Goal: Transaction & Acquisition: Subscribe to service/newsletter

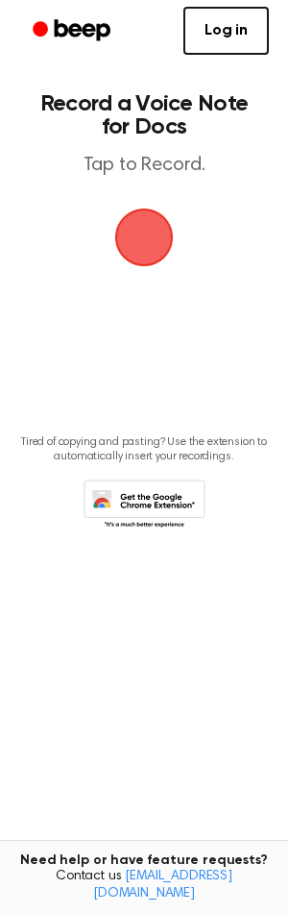
click at [160, 248] on span "button" at bounding box center [144, 237] width 54 height 54
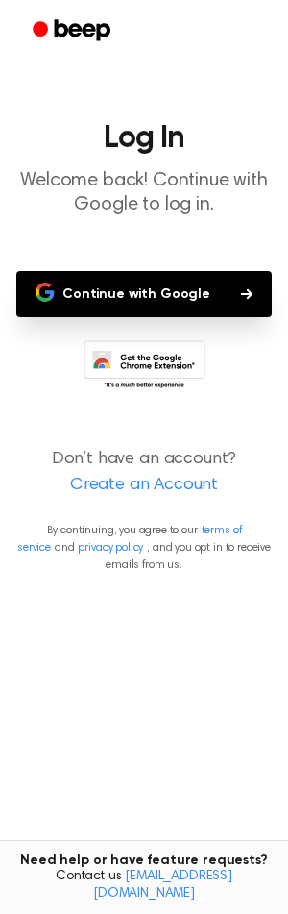
click at [109, 299] on button "Continue with Google" at bounding box center [144, 294] width 256 height 46
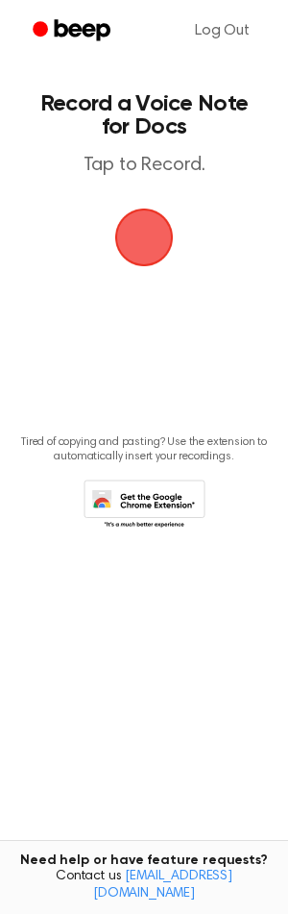
click at [161, 230] on span "button" at bounding box center [144, 237] width 54 height 54
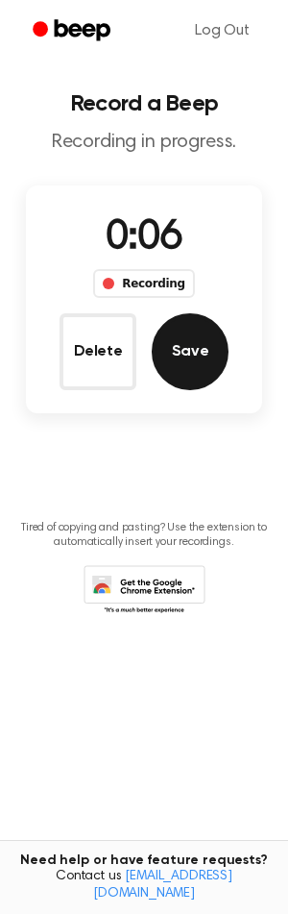
click at [196, 349] on button "Save" at bounding box center [190, 351] width 77 height 77
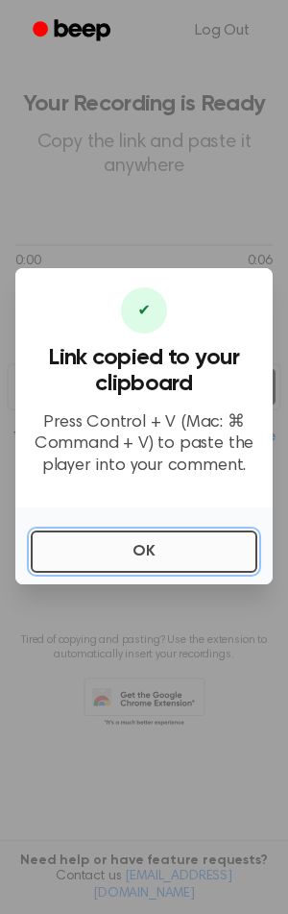
click at [140, 558] on button "OK" at bounding box center [144, 551] width 227 height 42
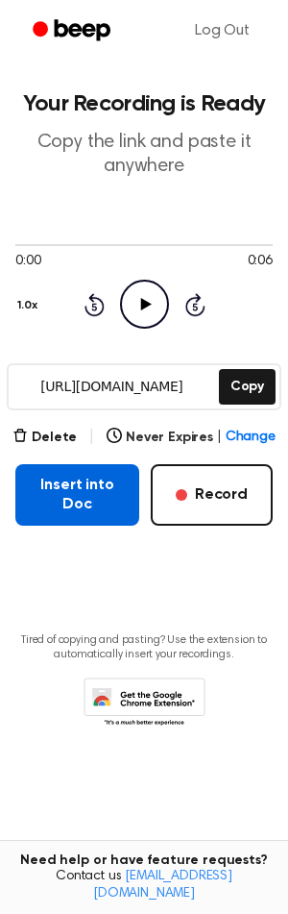
click at [98, 520] on button "Insert into Doc" at bounding box center [77, 494] width 124 height 61
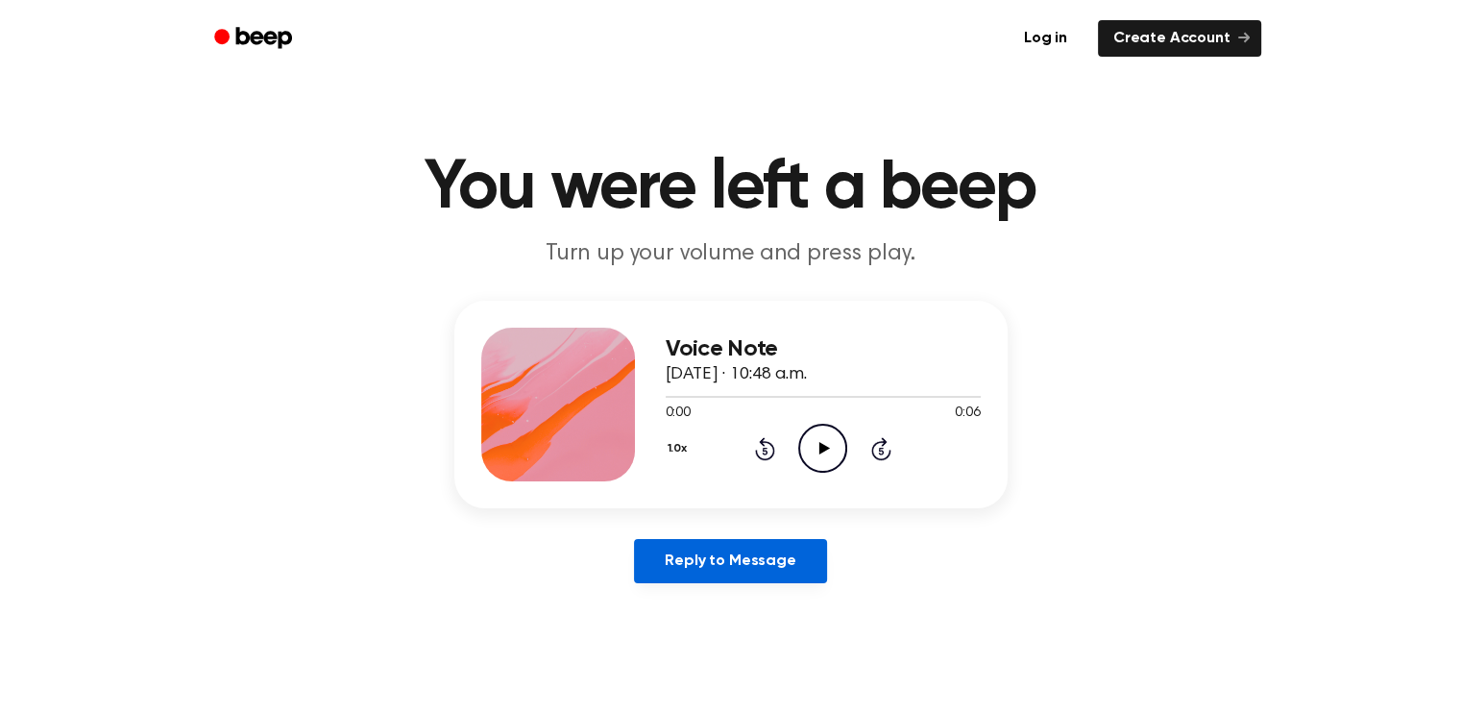
click at [792, 573] on link "Reply to Message" at bounding box center [730, 561] width 192 height 44
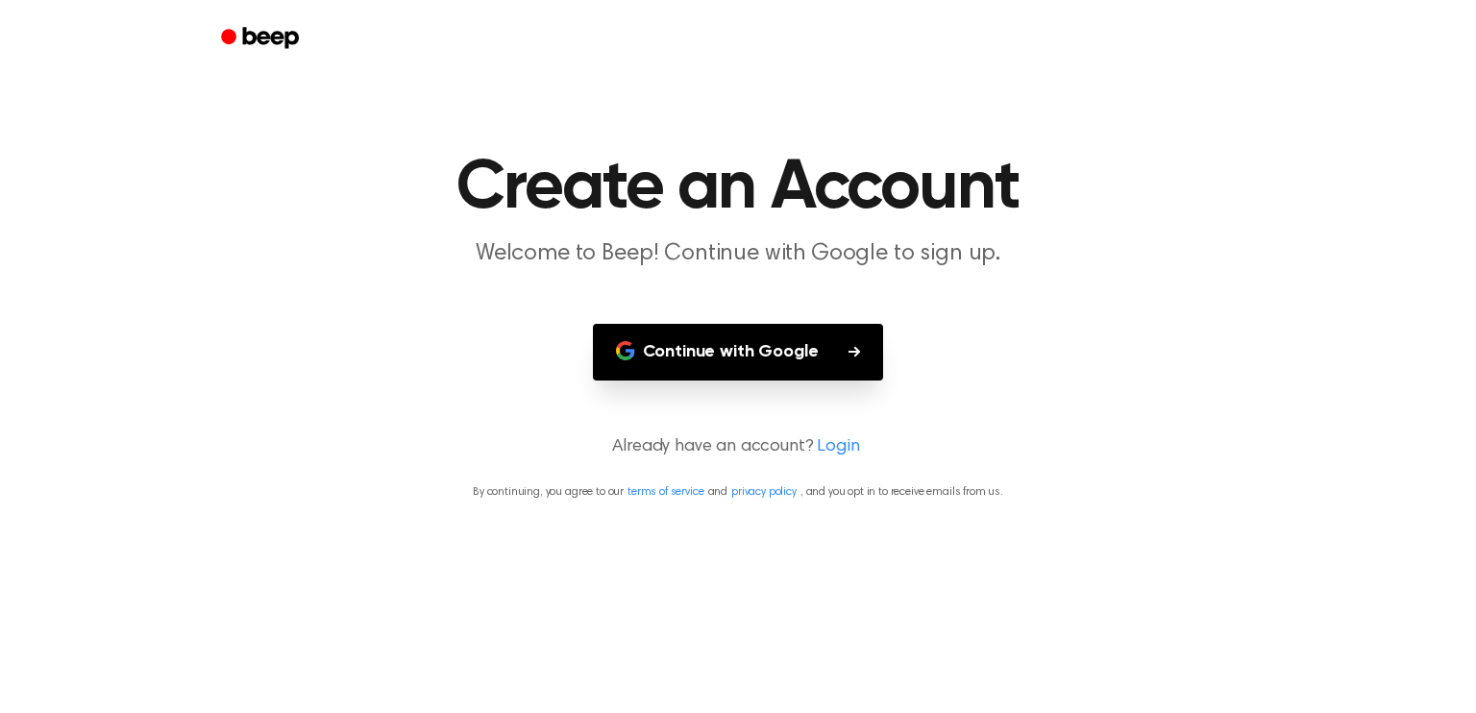
click at [725, 363] on button "Continue with Google" at bounding box center [738, 352] width 291 height 57
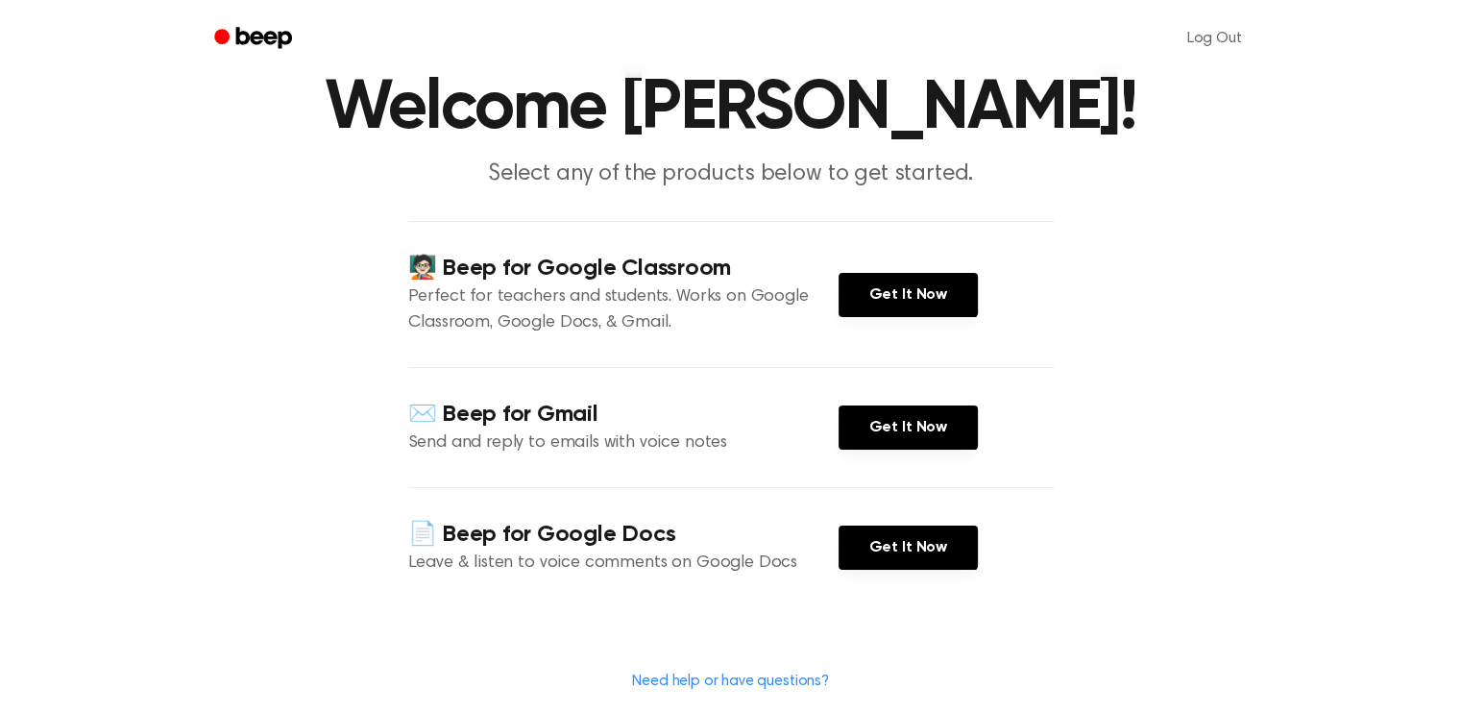
scroll to position [288, 0]
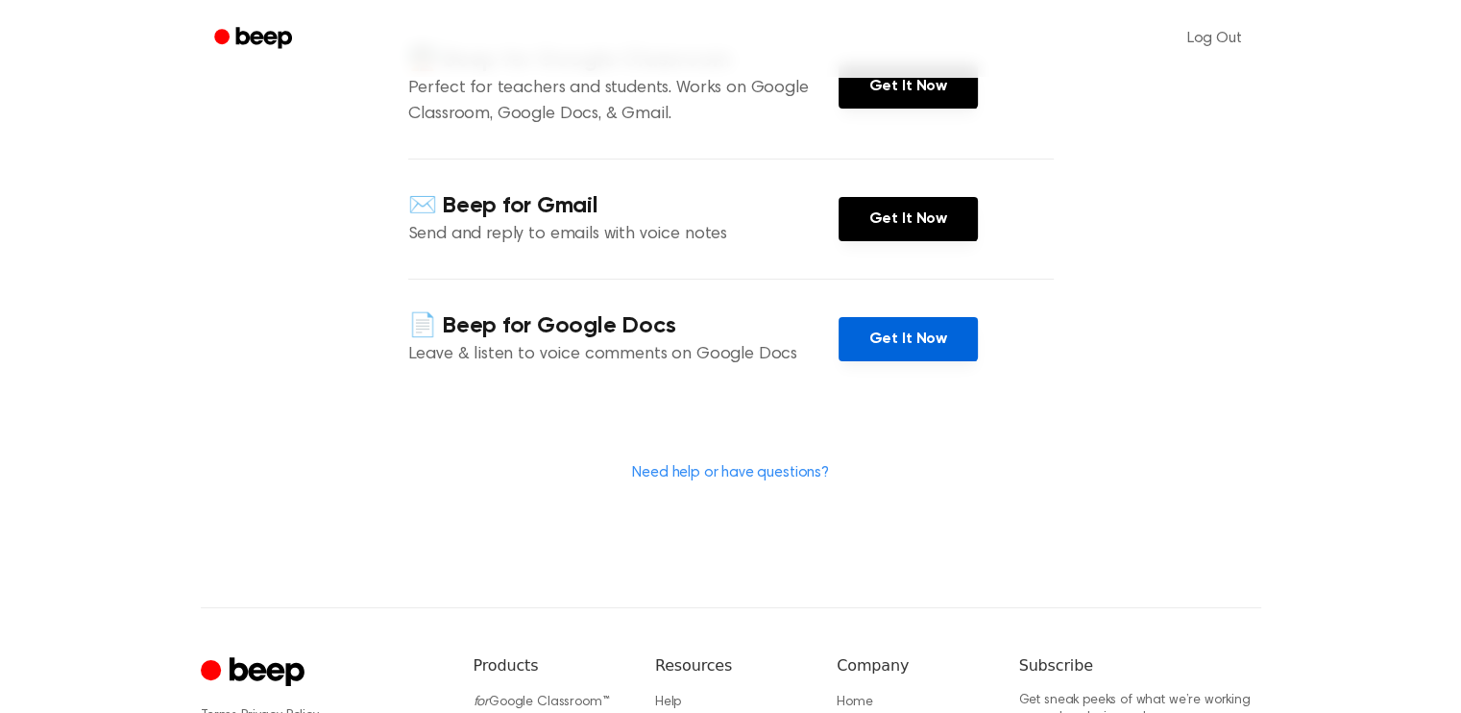
click at [958, 361] on link "Get It Now" at bounding box center [908, 339] width 139 height 44
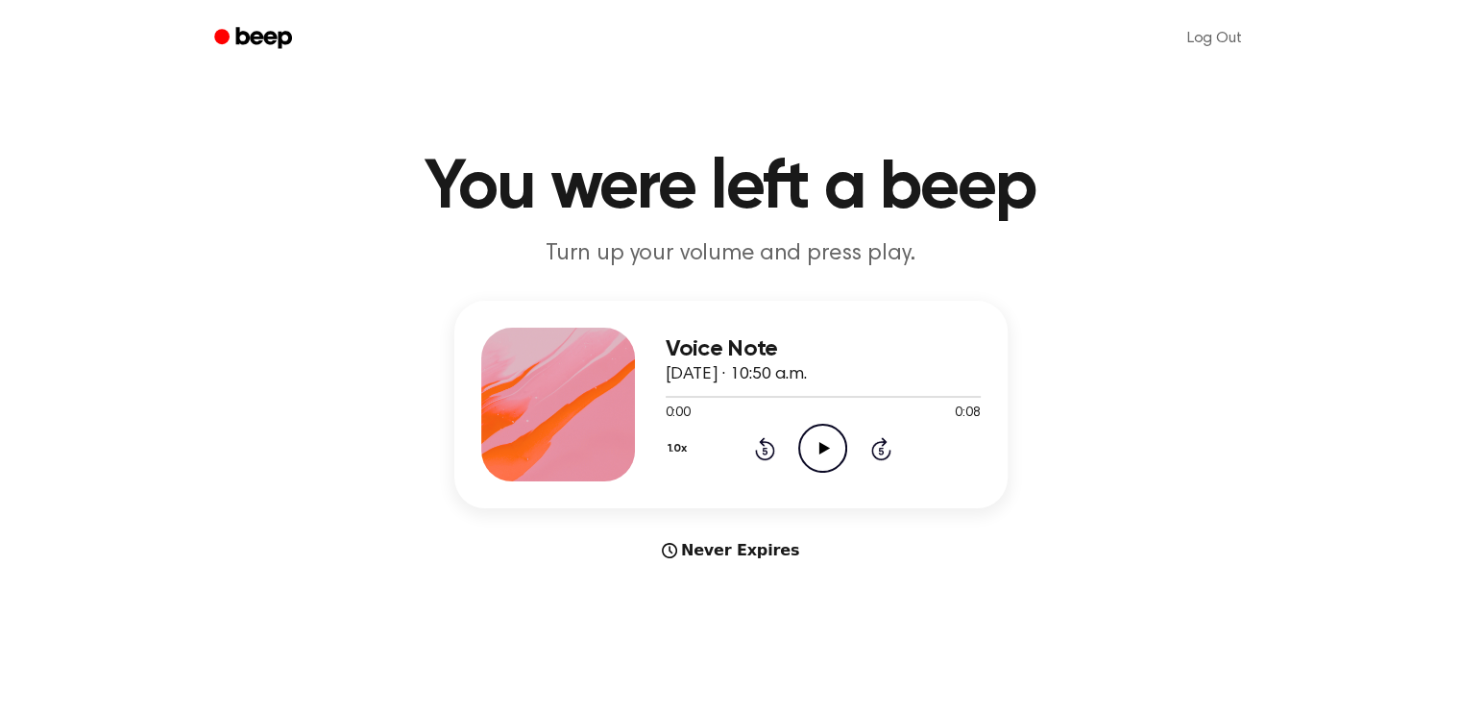
click at [822, 453] on icon "Play Audio" at bounding box center [822, 448] width 49 height 49
click at [825, 455] on icon "Pause Audio" at bounding box center [822, 448] width 49 height 49
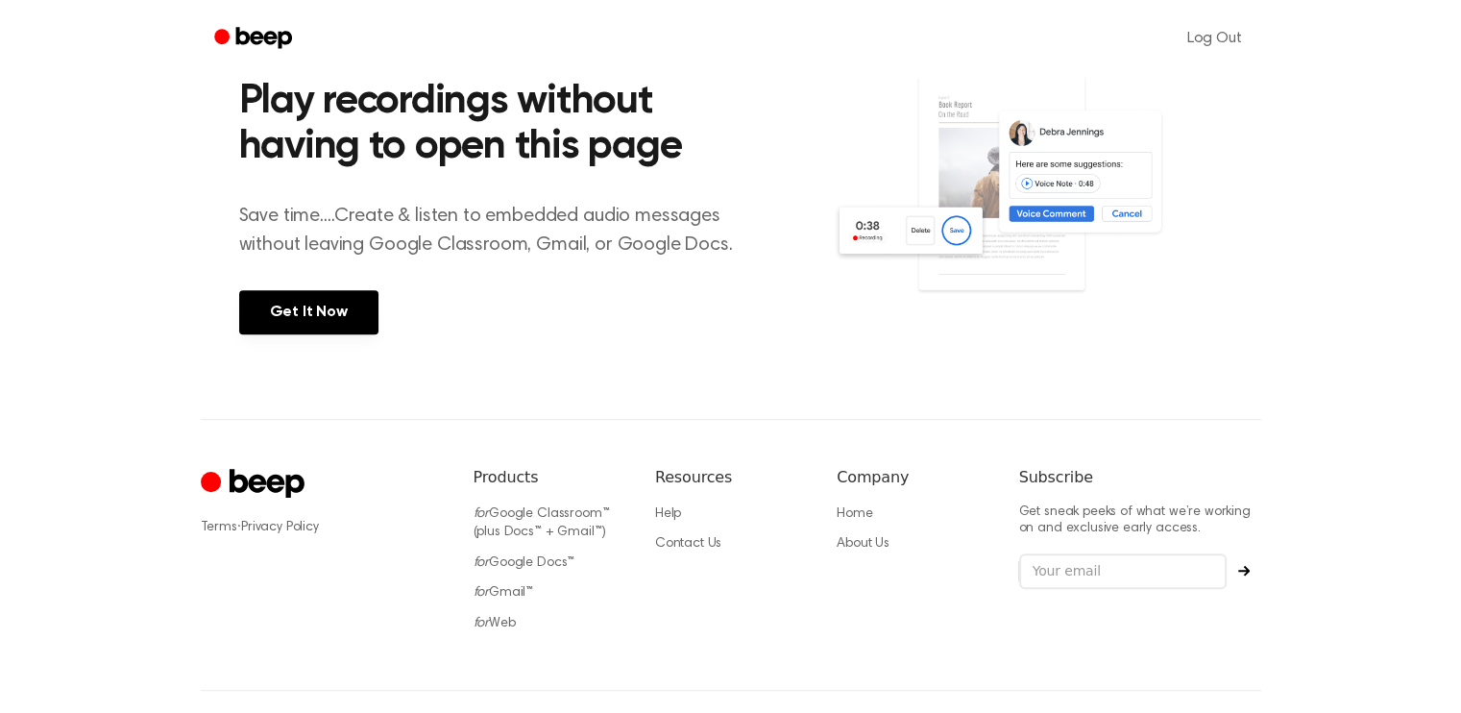
scroll to position [696, 0]
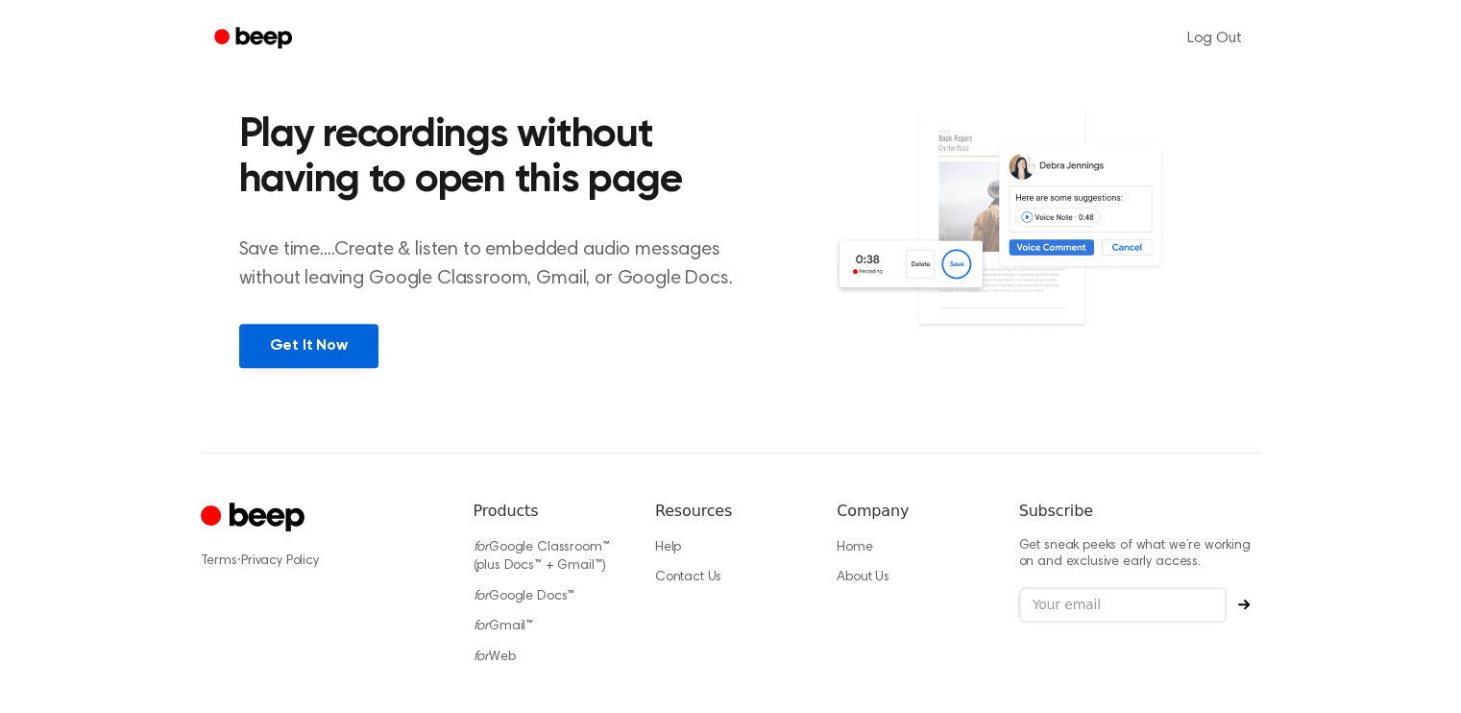
click at [341, 361] on link "Get It Now" at bounding box center [308, 346] width 139 height 44
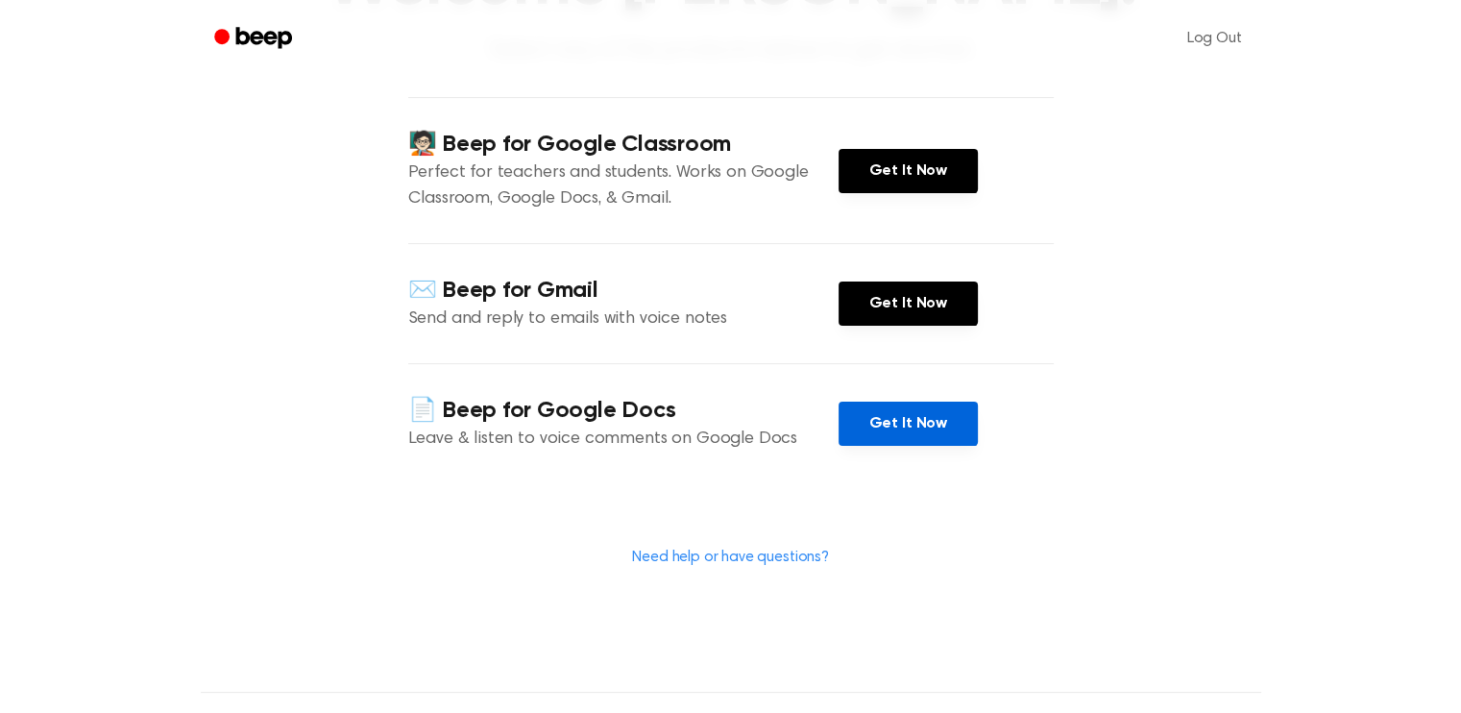
scroll to position [192, 0]
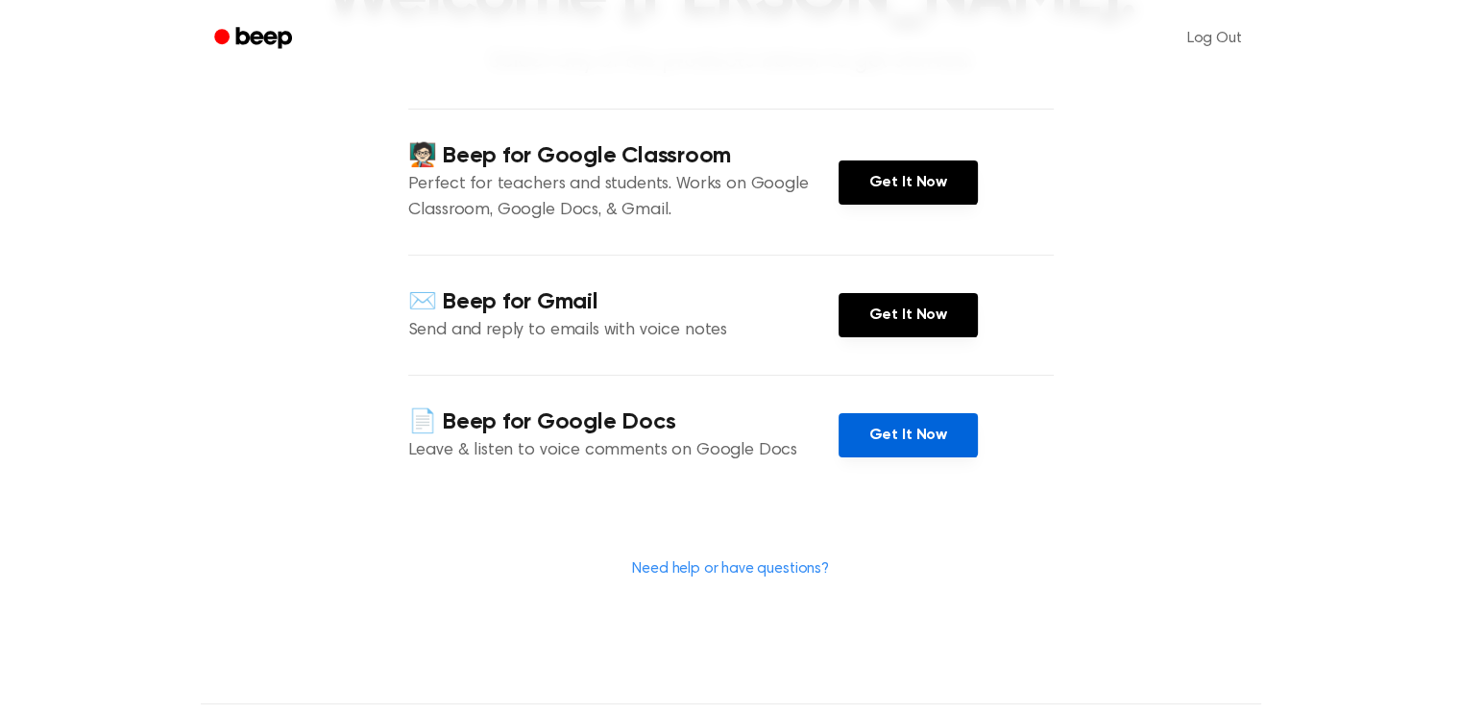
click at [946, 457] on link "Get It Now" at bounding box center [908, 435] width 139 height 44
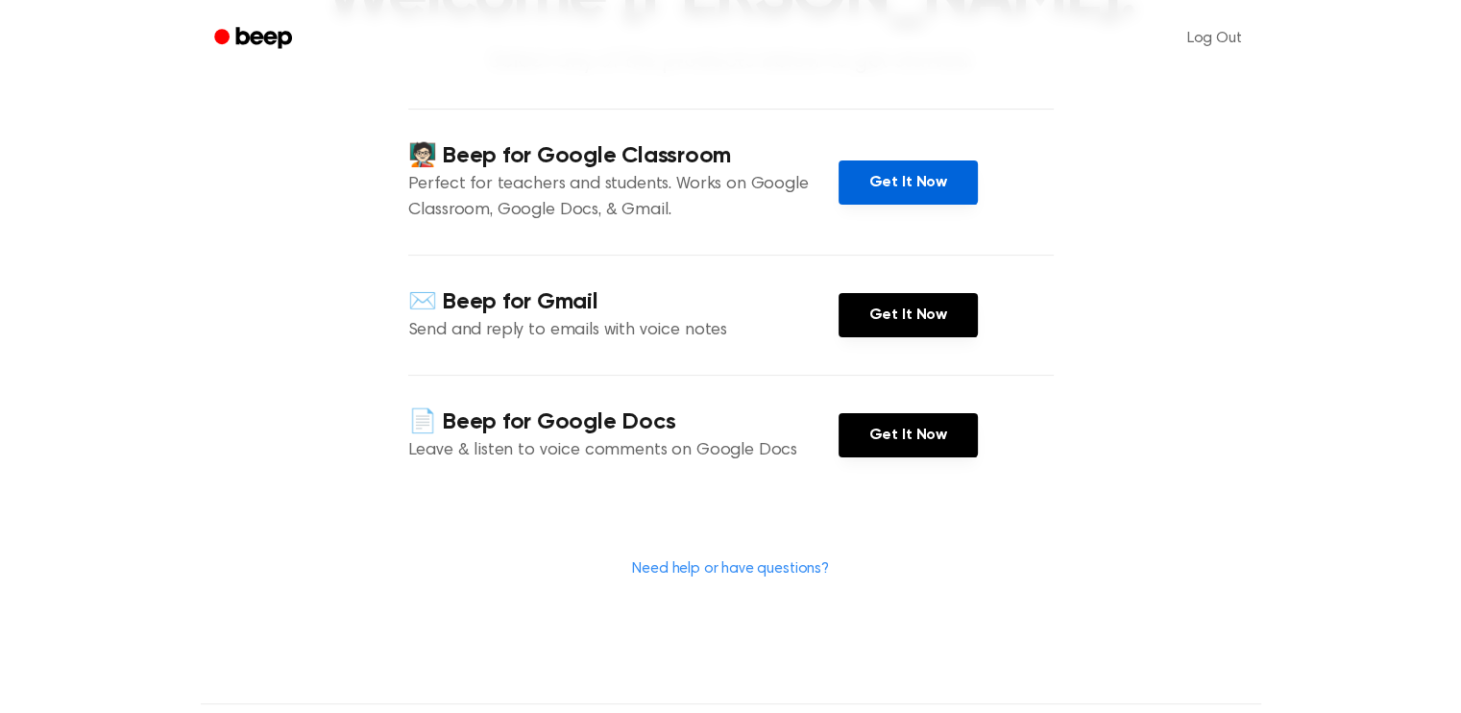
click at [934, 205] on link "Get It Now" at bounding box center [908, 182] width 139 height 44
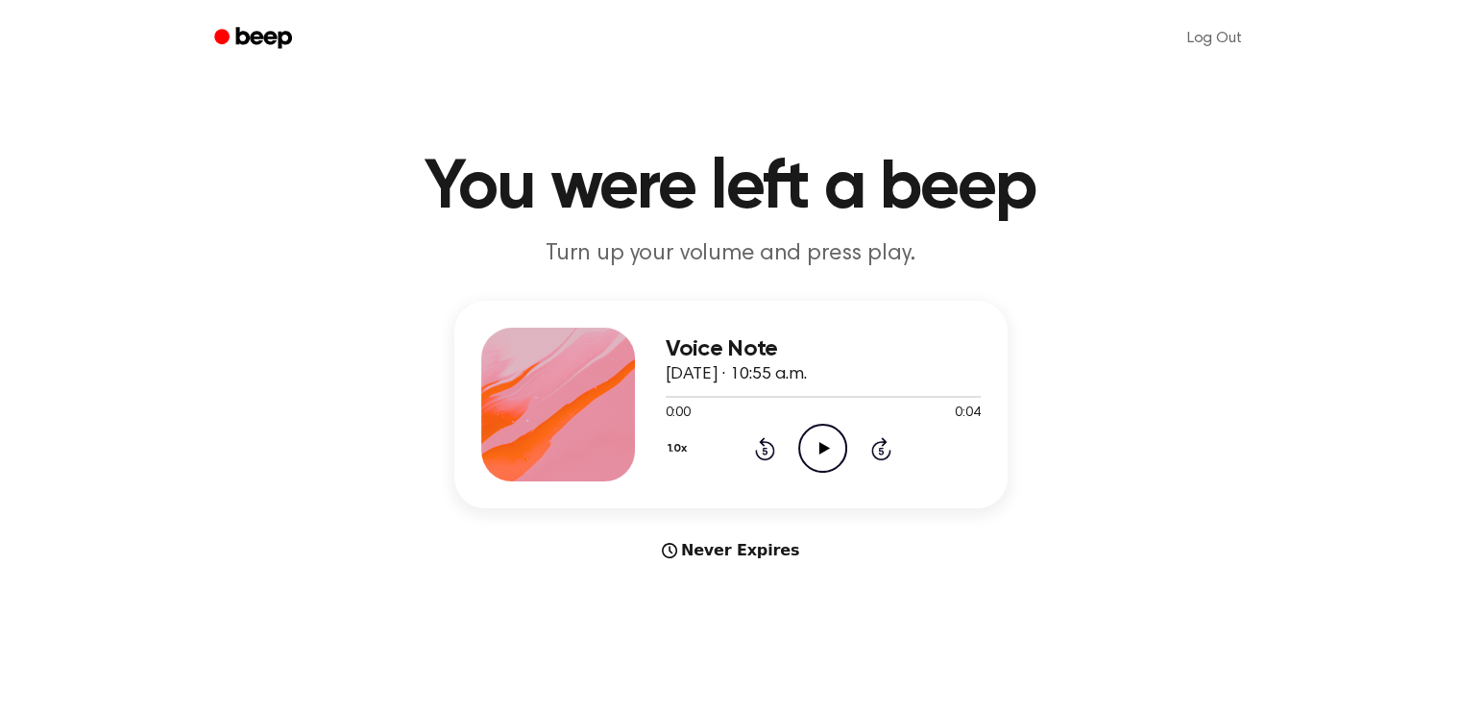
drag, startPoint x: 760, startPoint y: 558, endPoint x: 746, endPoint y: 552, distance: 15.5
click at [757, 556] on div "Never Expires" at bounding box center [730, 550] width 553 height 23
click at [677, 549] on icon at bounding box center [669, 550] width 15 height 15
drag, startPoint x: 677, startPoint y: 543, endPoint x: 680, endPoint y: 529, distance: 13.8
click at [677, 539] on div "Never Expires" at bounding box center [730, 550] width 553 height 23
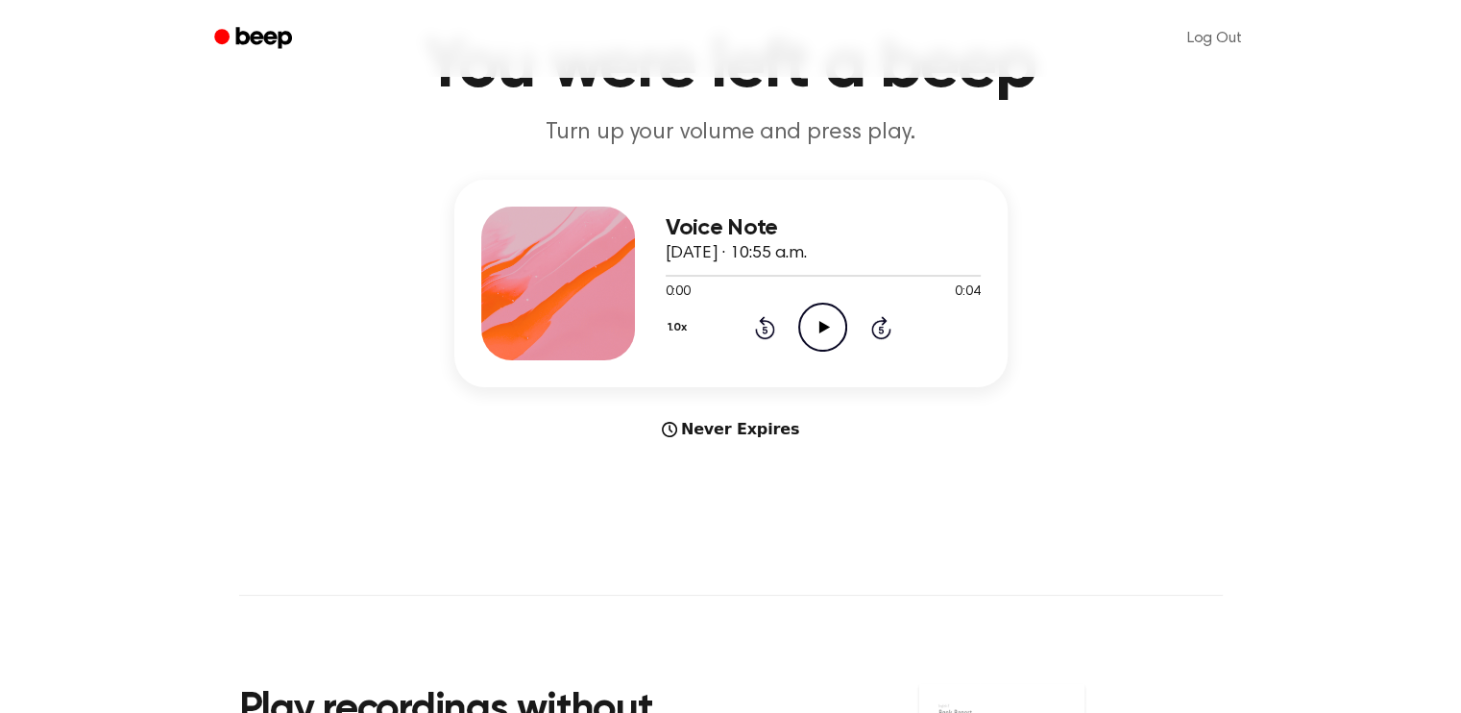
scroll to position [119, 0]
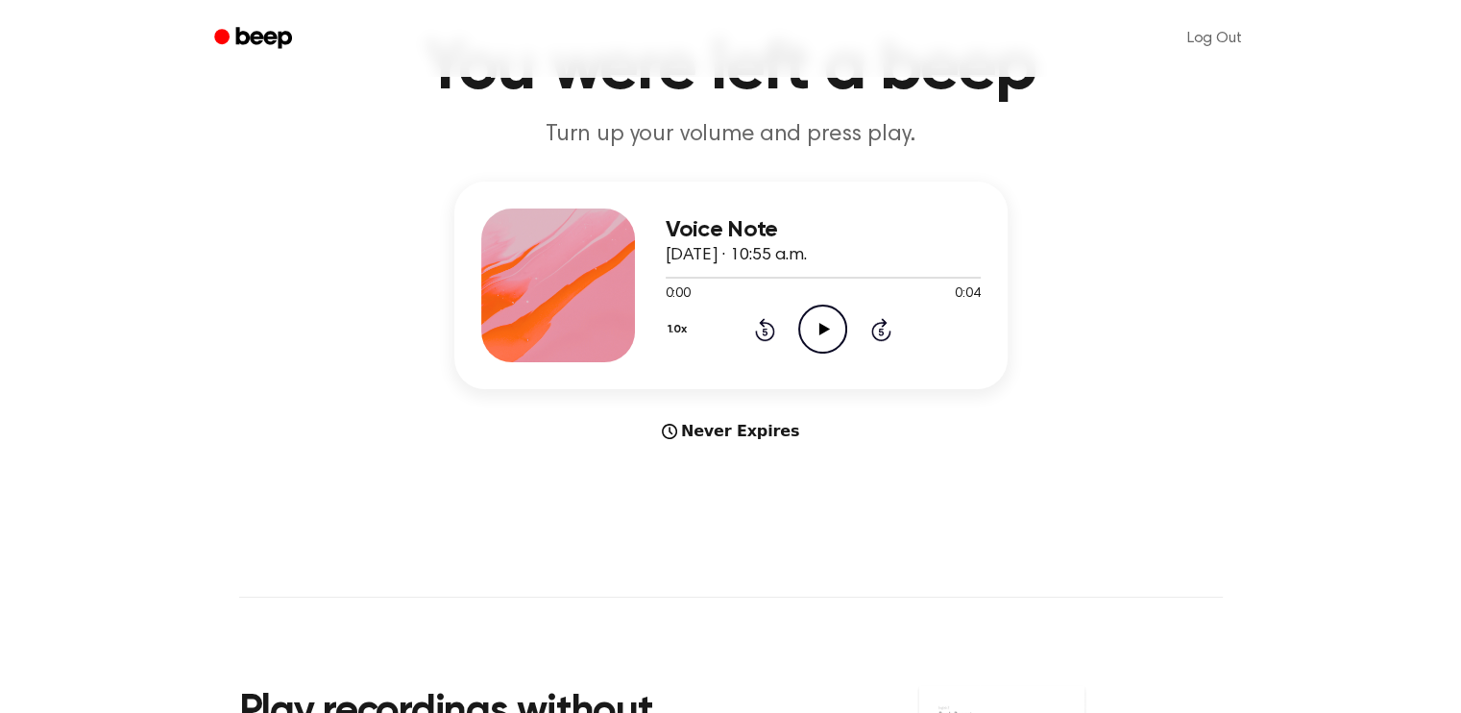
click at [840, 341] on icon "Play Audio" at bounding box center [822, 329] width 49 height 49
click at [840, 341] on icon "Pause Audio" at bounding box center [822, 329] width 49 height 49
click at [751, 422] on div "Never Expires" at bounding box center [730, 431] width 553 height 23
click at [677, 429] on icon at bounding box center [669, 431] width 15 height 15
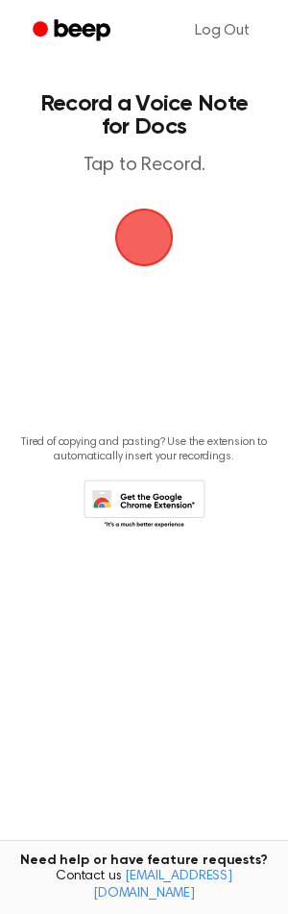
click at [159, 264] on span "button" at bounding box center [144, 237] width 54 height 54
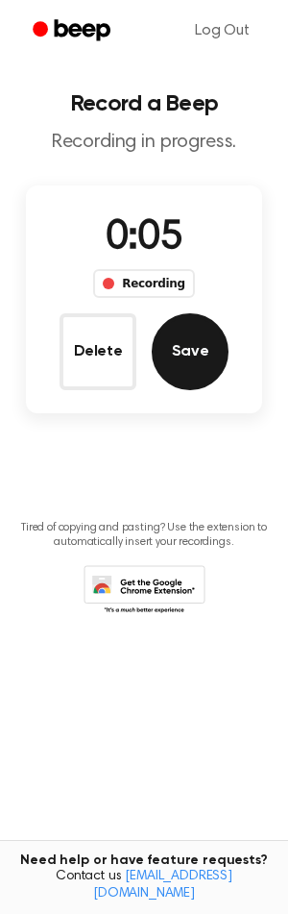
click at [176, 357] on button "Save" at bounding box center [190, 351] width 77 height 77
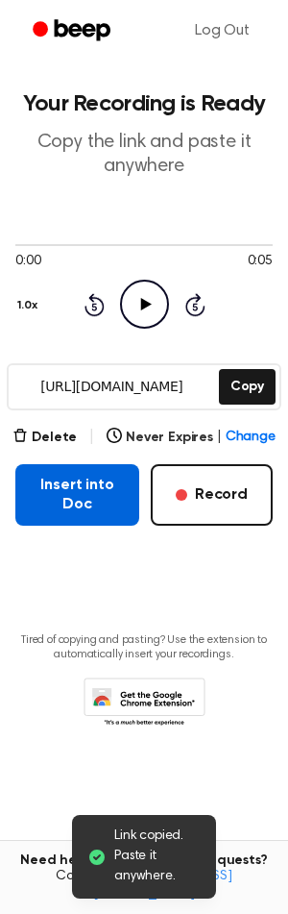
click at [84, 508] on button "Insert into Doc" at bounding box center [77, 494] width 124 height 61
